Goal: Task Accomplishment & Management: Manage account settings

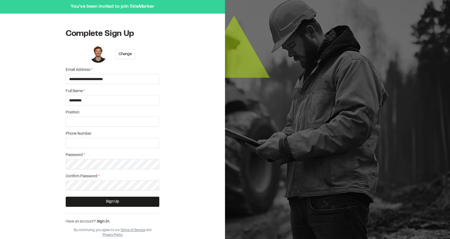
type input "*********"
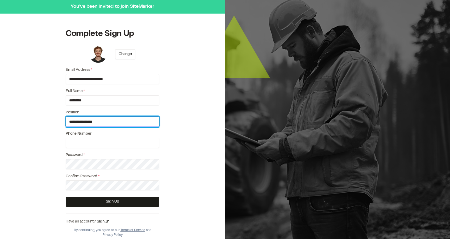
type input "**********"
click at [98, 126] on input "**********" at bounding box center [113, 121] width 94 height 10
click at [103, 124] on input "**********" at bounding box center [113, 121] width 94 height 10
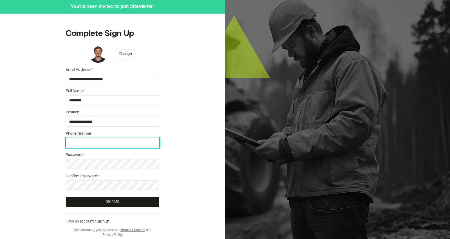
click at [102, 144] on input "Phone Number" at bounding box center [113, 143] width 94 height 10
type input "**********"
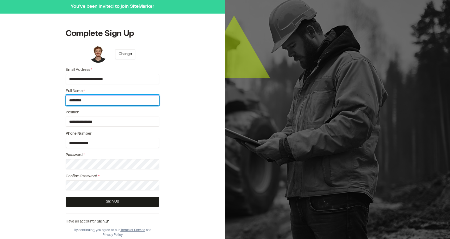
type input "**********"
click at [127, 55] on button "Change" at bounding box center [125, 54] width 20 height 10
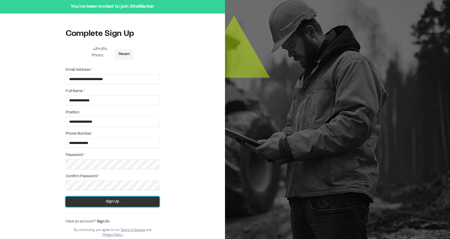
click at [141, 199] on button "Sign Up" at bounding box center [113, 201] width 94 height 10
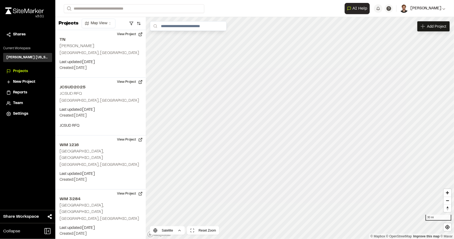
click at [436, 10] on span "[PERSON_NAME]" at bounding box center [425, 9] width 31 height 6
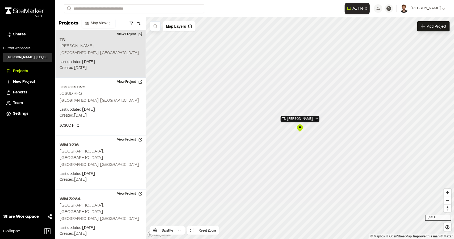
click at [299, 129] on div "TN [PERSON_NAME]" at bounding box center [300, 128] width 8 height 8
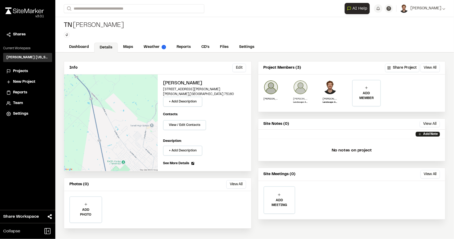
click at [299, 102] on p "Landscape Architect" at bounding box center [300, 102] width 15 height 3
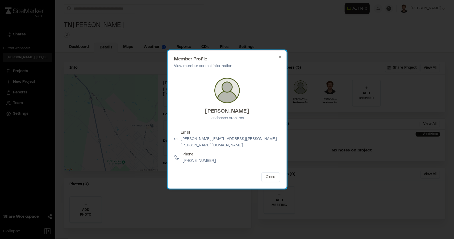
click at [282, 62] on div "Member Profile View member contact information Jonathan Campbell Landscape Arch…" at bounding box center [226, 119] width 119 height 138
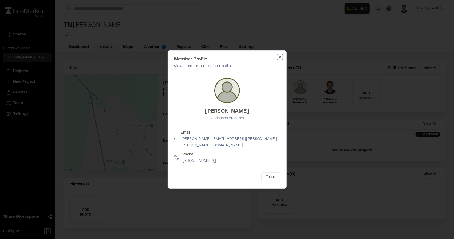
click at [281, 59] on icon "button" at bounding box center [280, 57] width 4 height 4
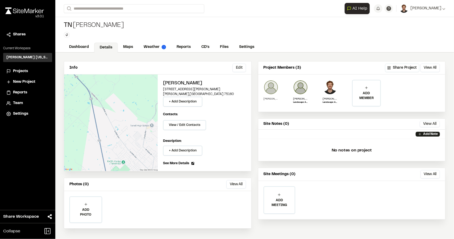
click at [273, 89] on img at bounding box center [270, 87] width 15 height 15
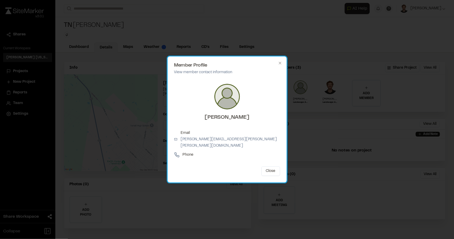
click at [178, 153] on icon at bounding box center [176, 155] width 5 height 5
click at [189, 152] on p "Phone" at bounding box center [188, 155] width 11 height 6
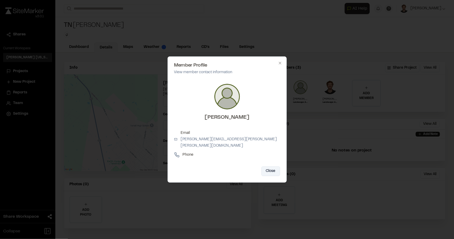
drag, startPoint x: 271, startPoint y: 167, endPoint x: 274, endPoint y: 165, distance: 3.2
click at [272, 167] on button "Close" at bounding box center [270, 171] width 19 height 10
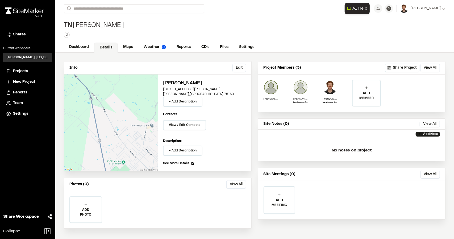
click at [302, 90] on img at bounding box center [300, 87] width 15 height 15
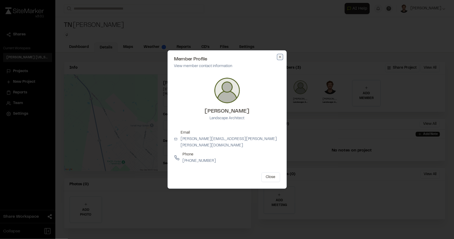
click at [280, 59] on icon "button" at bounding box center [280, 57] width 4 height 4
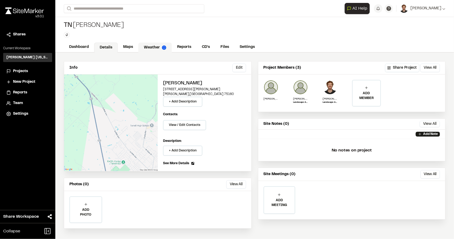
click at [149, 47] on link "Weather" at bounding box center [154, 48] width 33 height 10
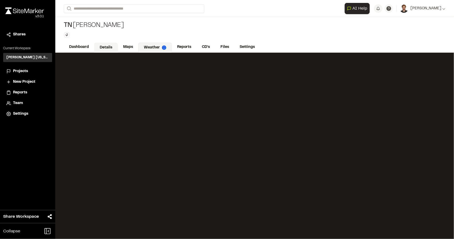
click at [105, 47] on link "Details" at bounding box center [106, 48] width 24 height 10
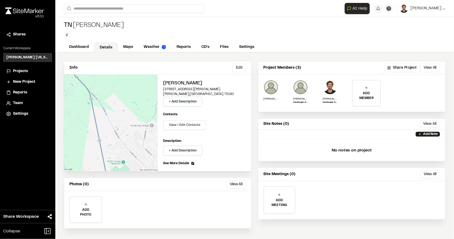
click at [185, 124] on button "View / Edit Contacts" at bounding box center [184, 125] width 43 height 10
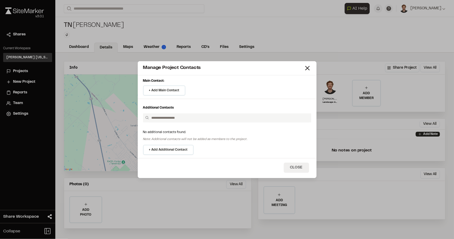
click at [290, 165] on button "Close" at bounding box center [296, 167] width 25 height 10
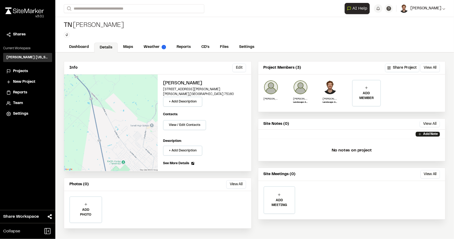
click at [440, 9] on span "[PERSON_NAME]" at bounding box center [425, 9] width 31 height 6
click at [415, 27] on link "Settings" at bounding box center [422, 28] width 46 height 8
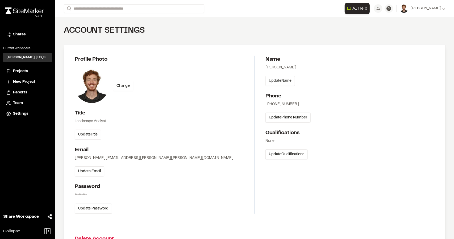
click at [286, 85] on button "Update Name" at bounding box center [279, 81] width 29 height 10
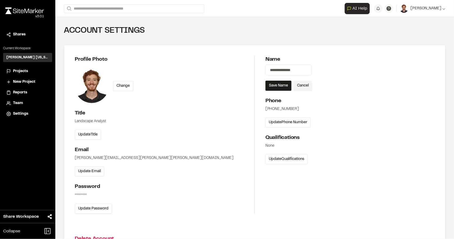
drag, startPoint x: 288, startPoint y: 70, endPoint x: 275, endPoint y: 72, distance: 13.4
click at [275, 72] on input "**********" at bounding box center [288, 70] width 46 height 11
type input "*********"
click at [281, 90] on button "Save Name" at bounding box center [278, 86] width 26 height 10
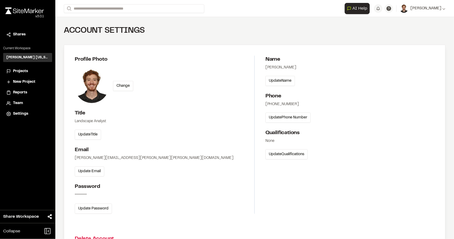
click at [18, 68] on li "Projects" at bounding box center [27, 71] width 49 height 10
click at [18, 72] on span "Projects" at bounding box center [20, 71] width 15 height 6
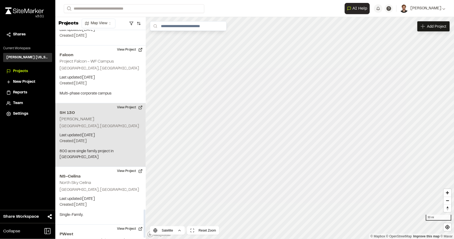
scroll to position [1338, 0]
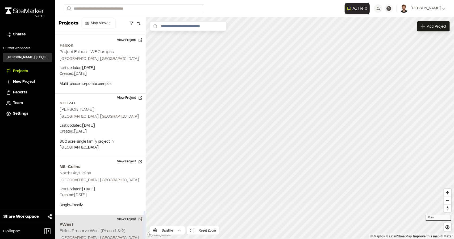
click at [101, 229] on h2 "Fields: Preserve West (Phase 1 & 2)" at bounding box center [93, 231] width 66 height 4
click at [130, 215] on button "View Project" at bounding box center [130, 219] width 32 height 9
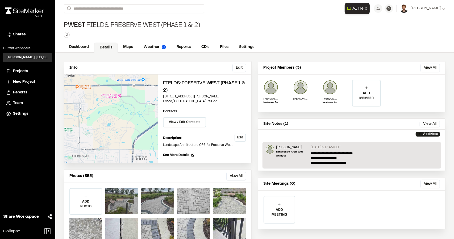
scroll to position [17, 0]
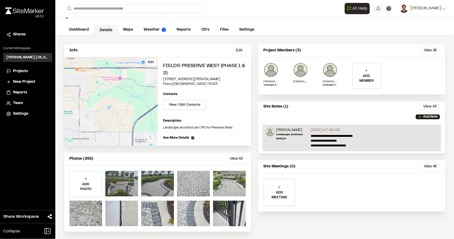
click at [111, 109] on div "Edit" at bounding box center [111, 101] width 94 height 88
click at [112, 188] on div at bounding box center [121, 184] width 33 height 26
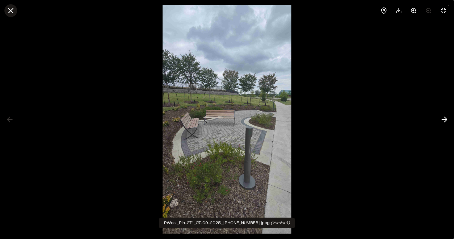
click at [13, 14] on icon at bounding box center [10, 10] width 9 height 9
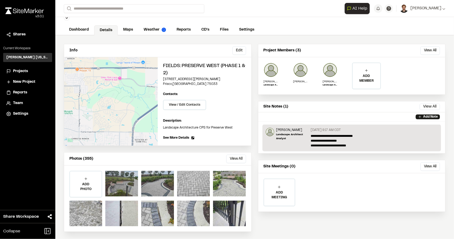
click at [17, 72] on span "Projects" at bounding box center [20, 71] width 15 height 6
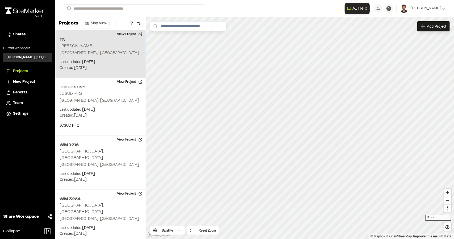
click at [110, 63] on p "Last updated: Aug 13, 2025" at bounding box center [101, 62] width 82 height 6
click at [133, 24] on button "button" at bounding box center [131, 23] width 7 height 9
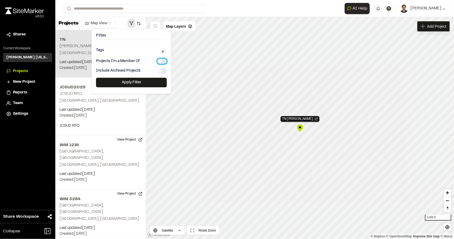
click at [161, 61] on button "button" at bounding box center [162, 60] width 10 height 5
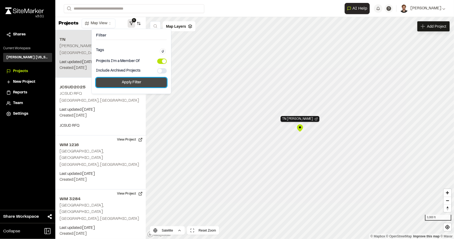
click at [154, 79] on button "Apply Filter" at bounding box center [131, 83] width 71 height 10
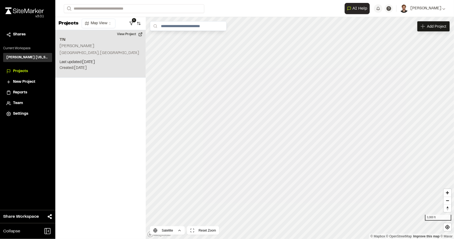
click at [103, 61] on p "Last updated: Aug 13, 2025" at bounding box center [101, 62] width 82 height 6
click at [300, 130] on div "TN [PERSON_NAME]" at bounding box center [300, 128] width 8 height 8
